Goal: Task Accomplishment & Management: Use online tool/utility

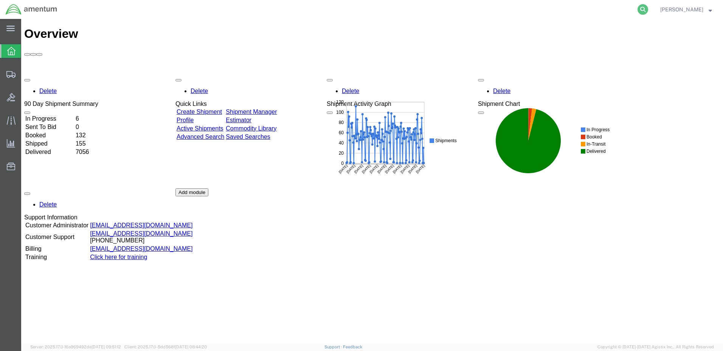
click at [648, 12] on icon at bounding box center [642, 9] width 11 height 11
paste input "DCO-25231-167009"
type input "DCO-25231-167009"
click at [648, 8] on icon at bounding box center [642, 9] width 11 height 11
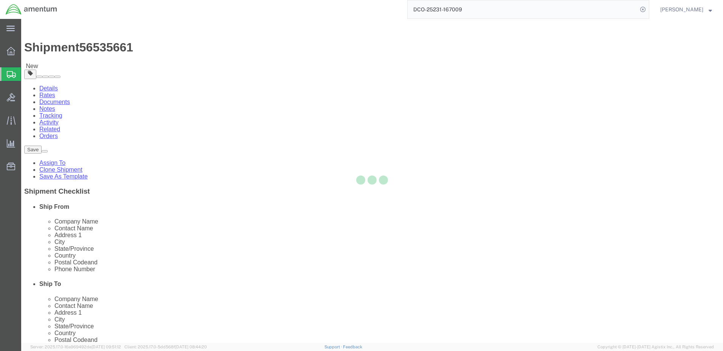
select select "42684"
select select
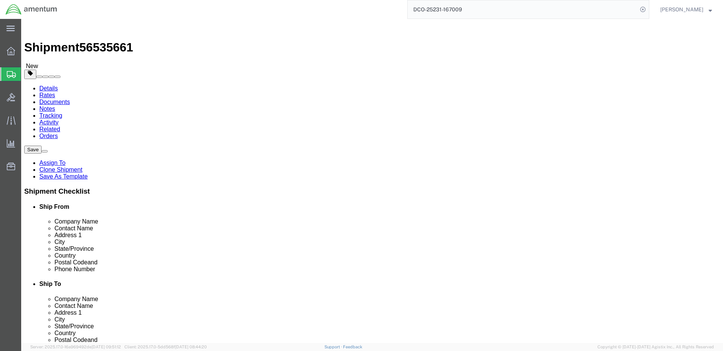
click button "Rate Shipment"
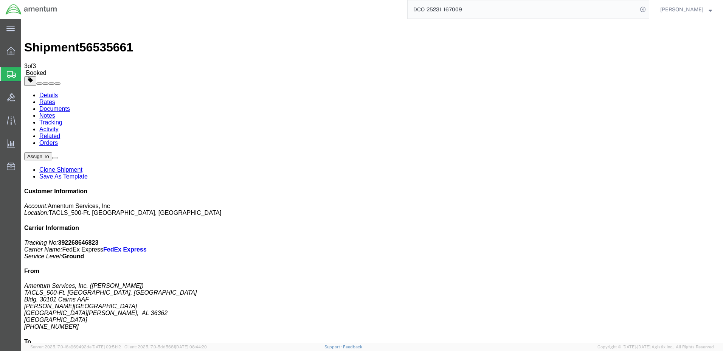
click at [44, 92] on link "Details" at bounding box center [48, 95] width 19 height 6
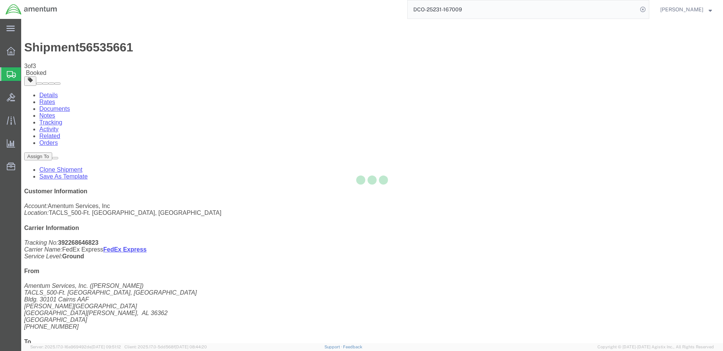
click at [385, 259] on div at bounding box center [372, 181] width 702 height 324
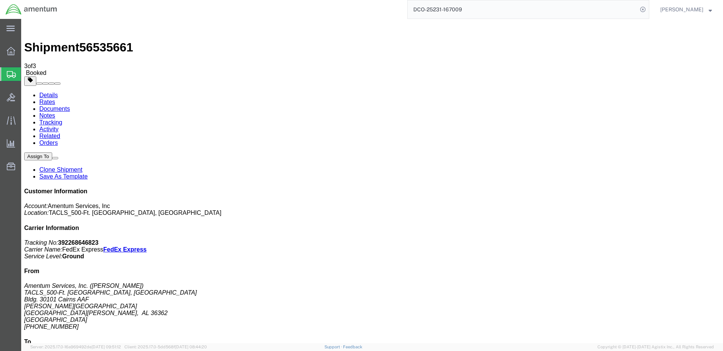
click link "Schedule pickup request"
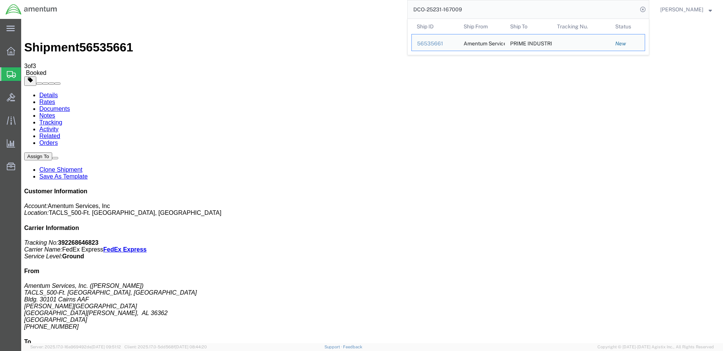
click at [427, 9] on input "DCO-25231-167009" at bounding box center [522, 9] width 230 height 18
paste input "10"
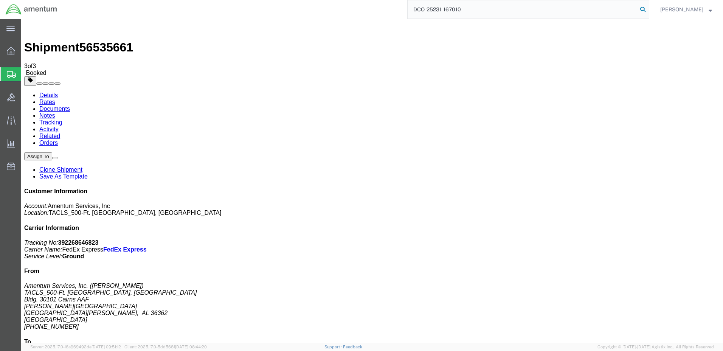
type input "DCO-25231-167010"
click at [648, 9] on icon at bounding box center [642, 9] width 11 height 11
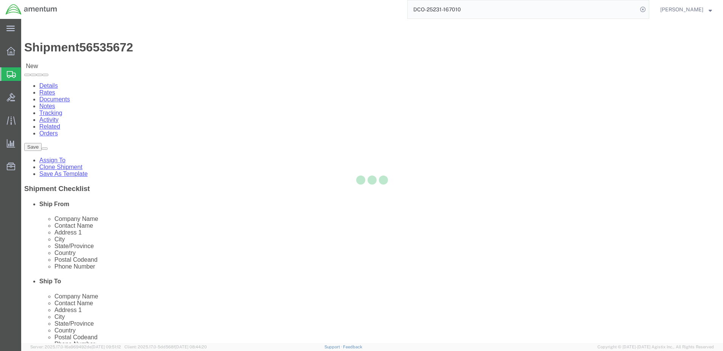
select select "42684"
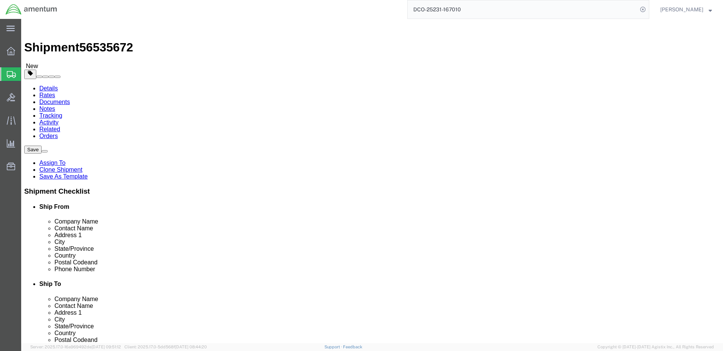
click button "Rate Shipment"
